Goal: Information Seeking & Learning: Learn about a topic

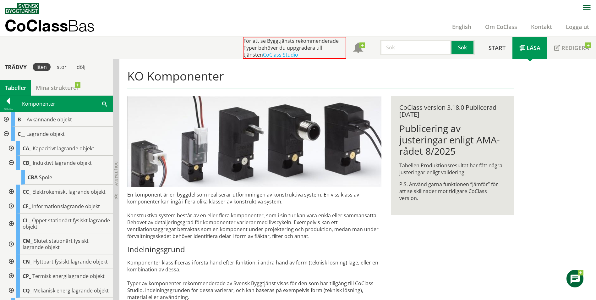
click at [2, 106] on div "Tillbaka" at bounding box center [8, 104] width 16 height 16
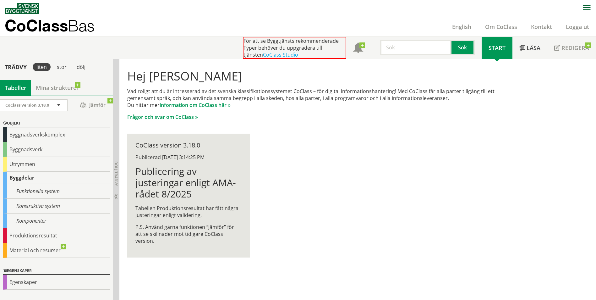
click at [18, 92] on div "Tabeller" at bounding box center [15, 88] width 31 height 16
click at [10, 65] on div "Trädvy" at bounding box center [15, 66] width 29 height 7
click at [16, 65] on div "Trädvy" at bounding box center [15, 66] width 29 height 7
click at [407, 45] on input "text" at bounding box center [415, 47] width 71 height 15
click at [530, 48] on span "Läsa" at bounding box center [533, 48] width 14 height 8
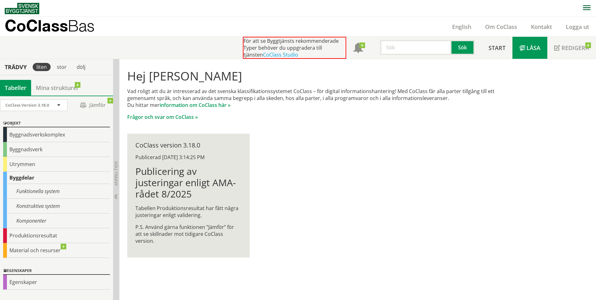
click at [531, 52] on link "Läsa" at bounding box center [529, 48] width 35 height 22
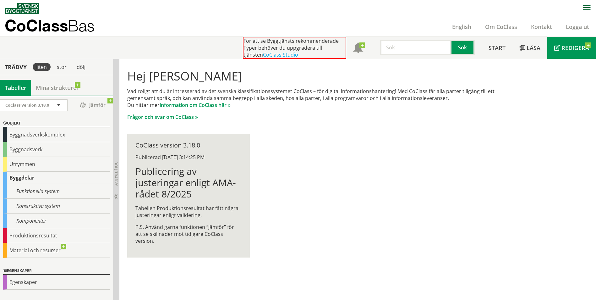
click at [564, 48] on span "Redigera" at bounding box center [575, 48] width 28 height 8
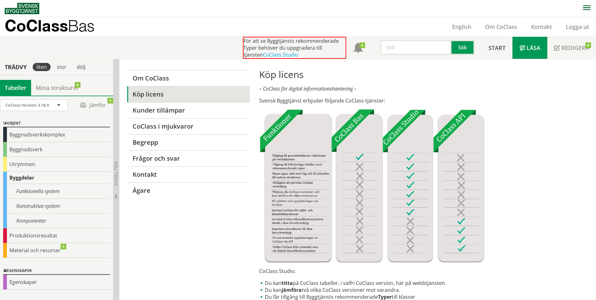
click at [517, 49] on link "Läsa" at bounding box center [529, 48] width 35 height 22
click at [510, 49] on link "Start" at bounding box center [496, 48] width 31 height 22
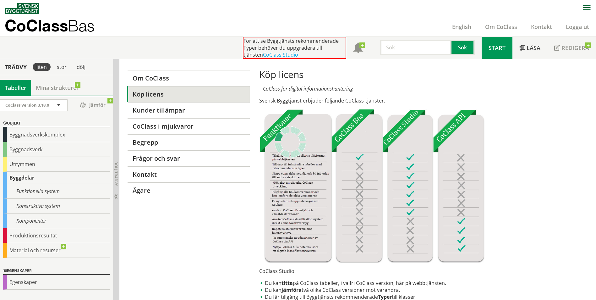
click at [498, 51] on link "Start" at bounding box center [496, 48] width 31 height 22
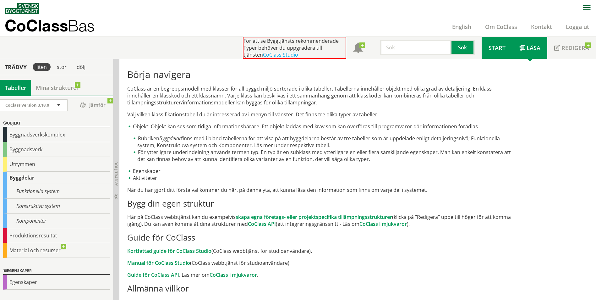
click at [495, 53] on link "Start" at bounding box center [496, 48] width 31 height 22
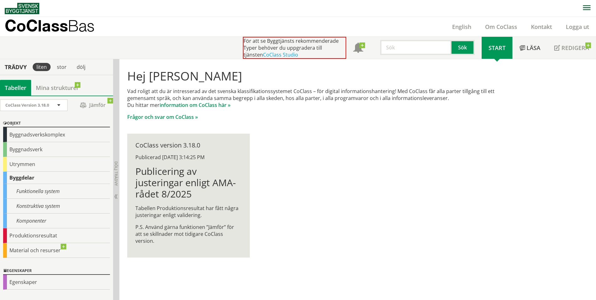
click at [170, 181] on h1 "Publicering av justeringar enligt AMA-rådet 8/2025" at bounding box center [188, 182] width 106 height 34
click at [61, 133] on div "Byggnadsverkskomplex" at bounding box center [56, 134] width 107 height 15
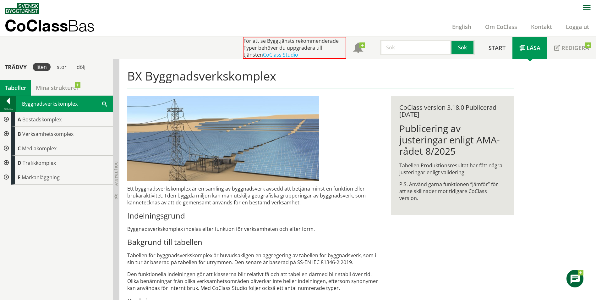
click at [10, 100] on div at bounding box center [8, 102] width 16 height 9
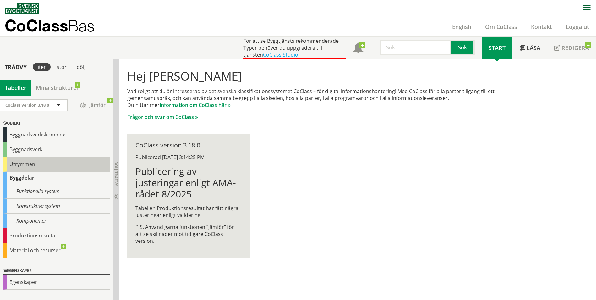
click at [23, 160] on div "Utrymmen" at bounding box center [56, 164] width 107 height 15
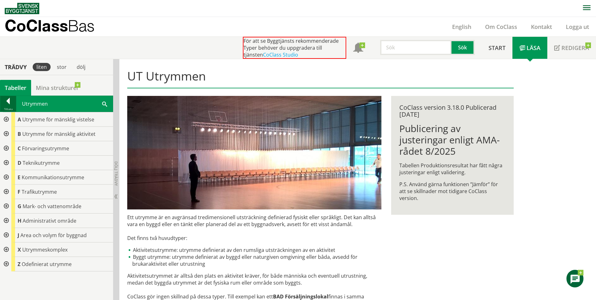
click at [7, 102] on div at bounding box center [8, 102] width 16 height 9
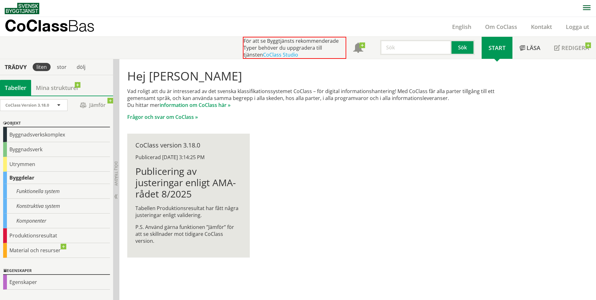
click at [63, 172] on div "Byggdelar" at bounding box center [56, 177] width 107 height 12
click at [33, 149] on div "Byggnadsverk" at bounding box center [56, 149] width 107 height 15
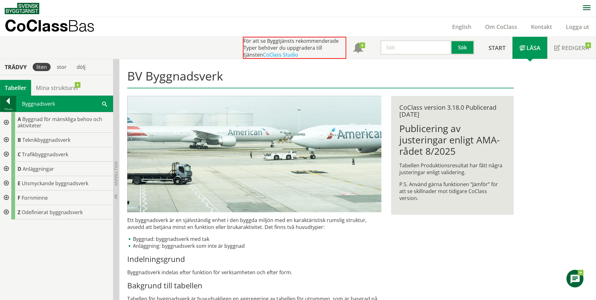
click at [14, 100] on div at bounding box center [8, 102] width 16 height 9
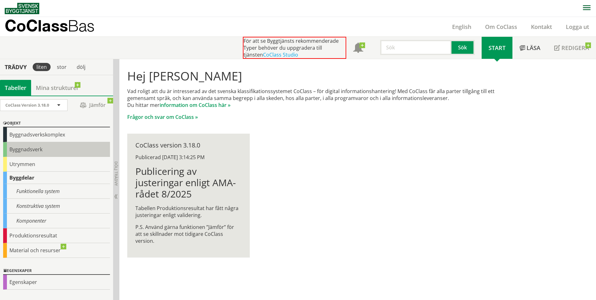
click at [51, 148] on div "Byggnadsverk" at bounding box center [56, 149] width 107 height 15
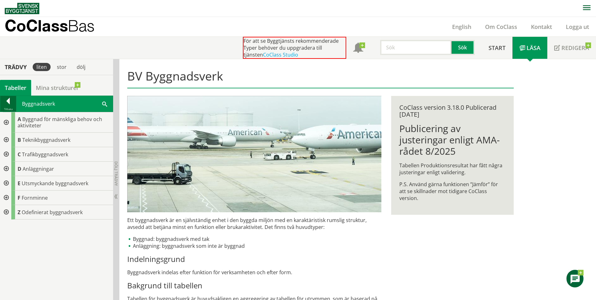
click at [4, 103] on div at bounding box center [8, 102] width 16 height 9
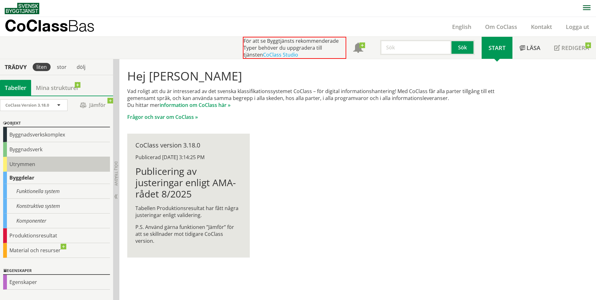
click at [23, 162] on div "Utrymmen" at bounding box center [56, 164] width 107 height 15
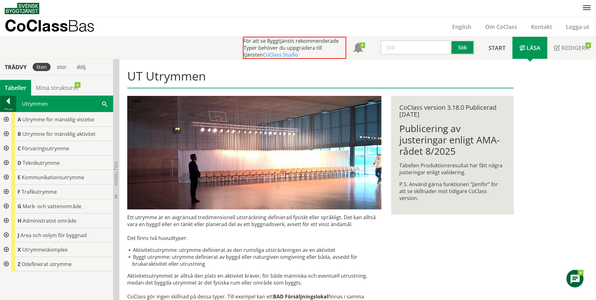
click at [2, 99] on div at bounding box center [8, 102] width 16 height 9
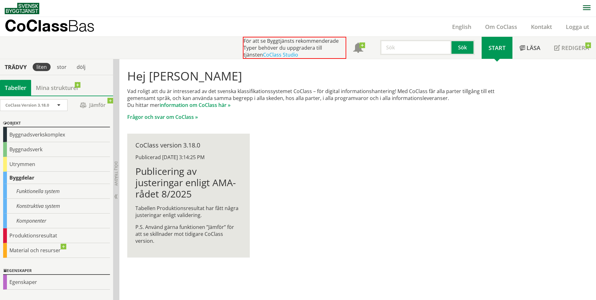
click at [26, 178] on div "Byggdelar" at bounding box center [56, 177] width 107 height 12
click at [27, 194] on div "Funktionella system" at bounding box center [56, 191] width 107 height 15
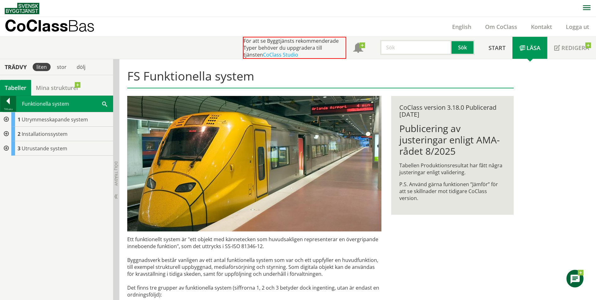
click at [6, 103] on div at bounding box center [8, 102] width 16 height 9
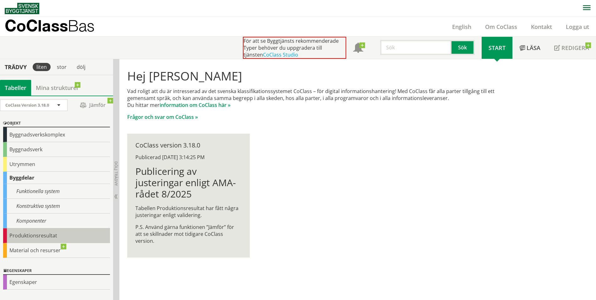
click at [18, 240] on div "Produktionsresultat" at bounding box center [56, 235] width 107 height 15
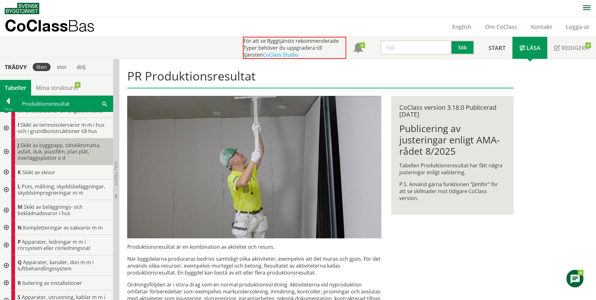
scroll to position [188, 0]
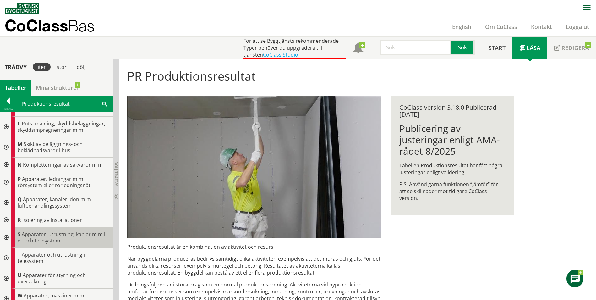
click at [40, 236] on span "Apparater, utrustning, kablar m m i el- och telesystem" at bounding box center [62, 236] width 88 height 13
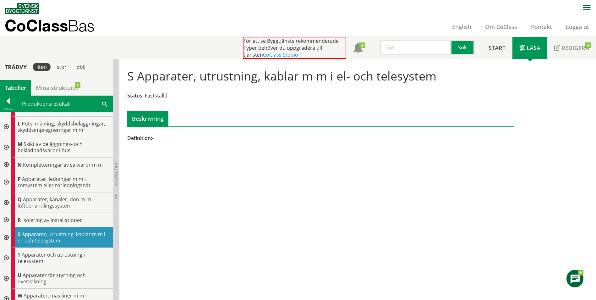
scroll to position [0, 0]
click at [8, 238] on div at bounding box center [5, 237] width 11 height 20
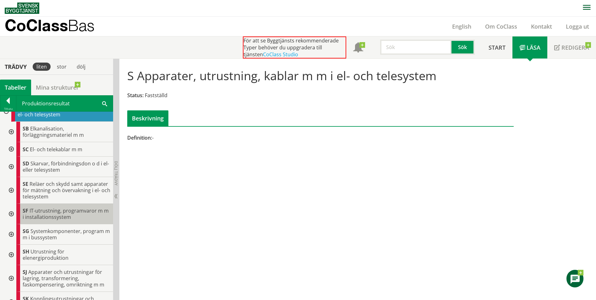
scroll to position [283, 0]
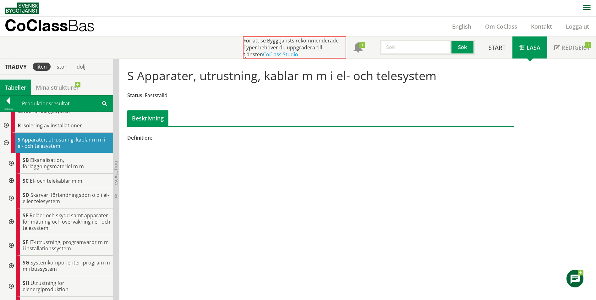
click at [11, 159] on div at bounding box center [10, 163] width 11 height 20
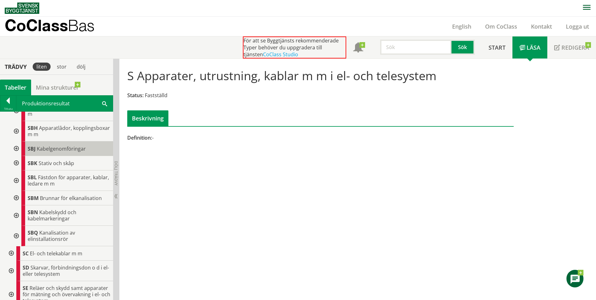
scroll to position [377, 0]
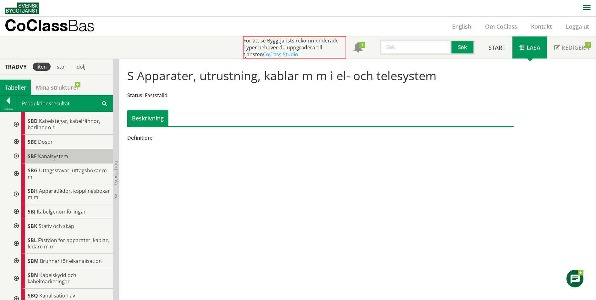
click at [75, 152] on div "SBF Kanalsystem" at bounding box center [67, 156] width 92 height 14
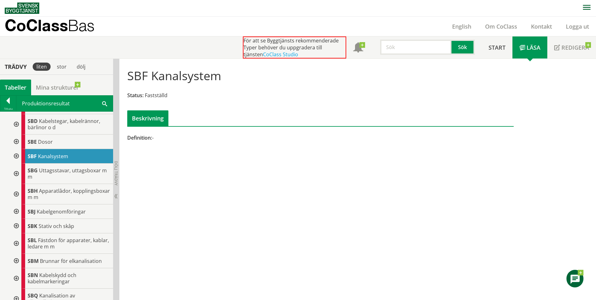
click at [18, 154] on div at bounding box center [15, 156] width 11 height 14
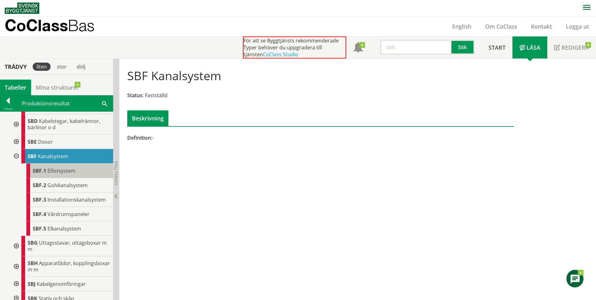
click at [71, 174] on span "Ellistsystem" at bounding box center [61, 170] width 28 height 7
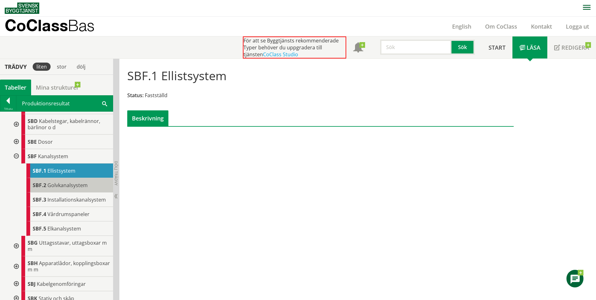
click at [88, 188] on div "SBF.2 Golvkanalsystem" at bounding box center [69, 185] width 87 height 14
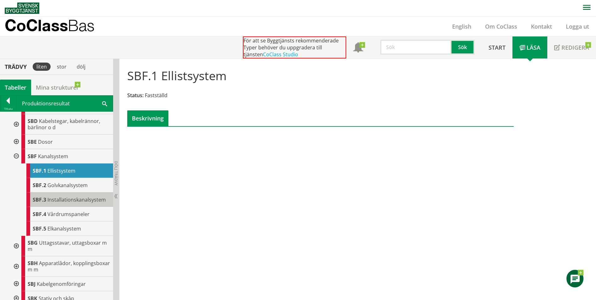
click at [84, 204] on div "SBF.3 Installationskanalsystem" at bounding box center [69, 199] width 87 height 14
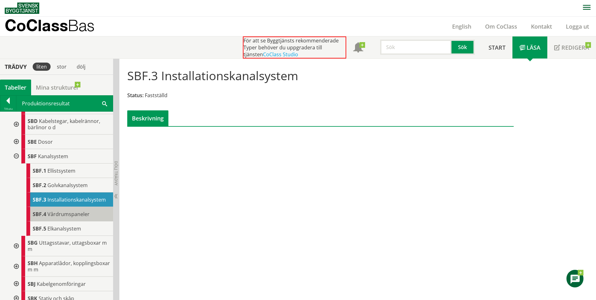
click at [79, 216] on span "Vårdrumspaneler" at bounding box center [68, 213] width 42 height 7
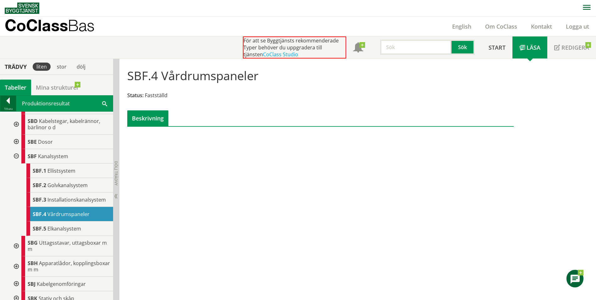
click at [4, 100] on div at bounding box center [8, 101] width 16 height 9
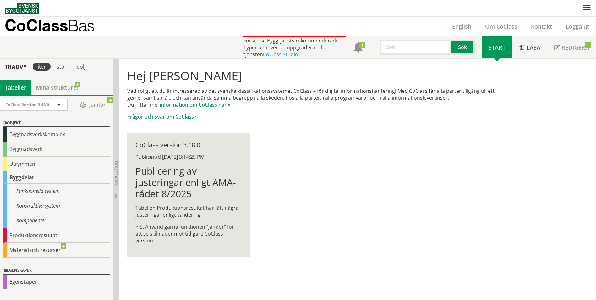
click at [150, 48] on div "För att se Byggtjänsts rekommenderade Typer behöver du uppgradera till tjänsten…" at bounding box center [300, 47] width 591 height 22
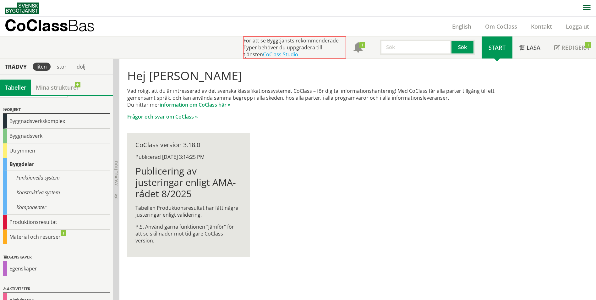
scroll to position [26, 0]
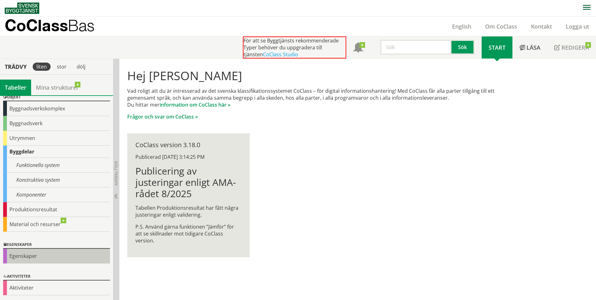
click at [19, 253] on div "Egenskaper" at bounding box center [56, 255] width 107 height 15
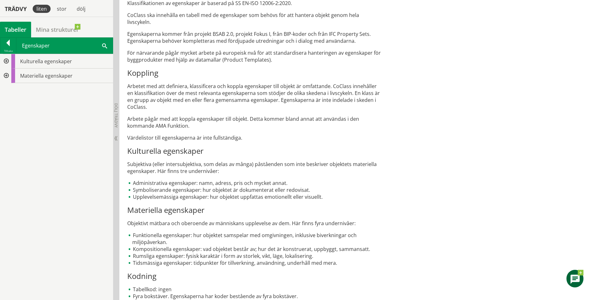
scroll to position [286, 0]
